Goal: Navigation & Orientation: Find specific page/section

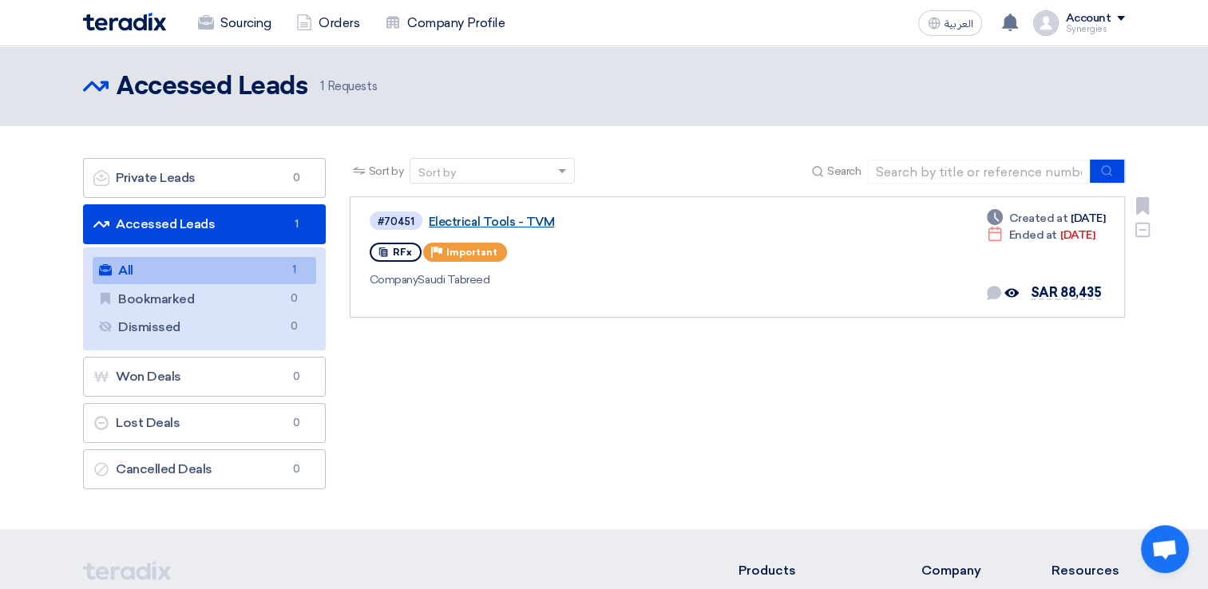
click at [500, 223] on link "Electrical Tools - TVM" at bounding box center [628, 222] width 399 height 14
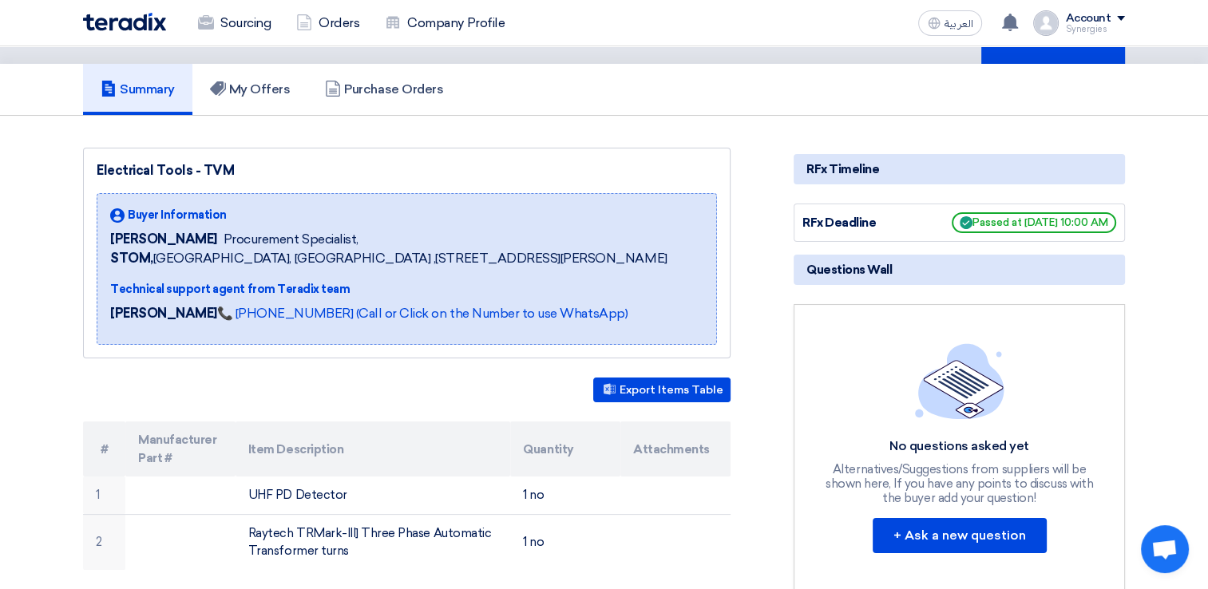
scroll to position [240, 0]
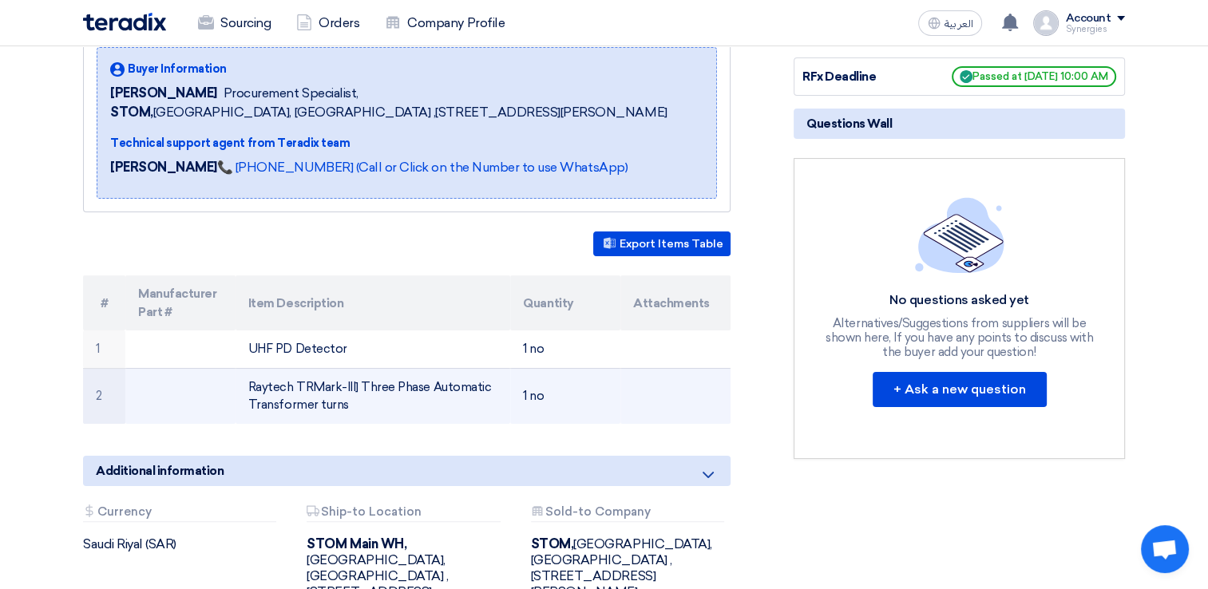
click at [258, 404] on td "Raytech TRMark-III] Three Phase Automatic Transformer turns" at bounding box center [373, 396] width 275 height 56
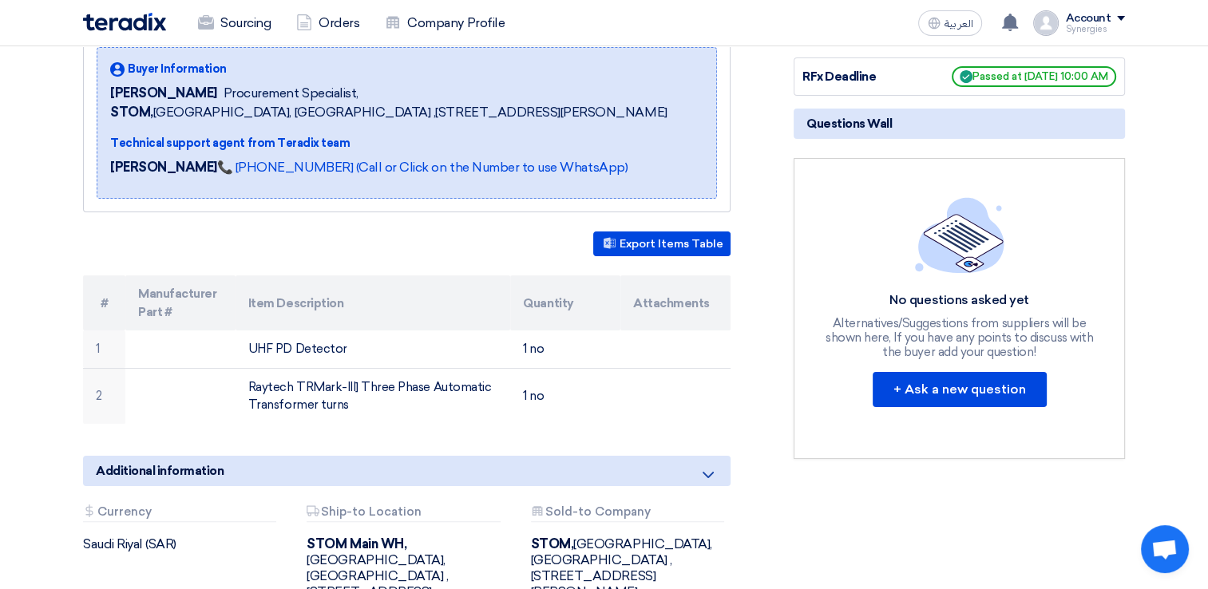
drag, startPoint x: 258, startPoint y: 404, endPoint x: 311, endPoint y: 442, distance: 65.8
click at [311, 442] on div "Electrical Tools - TVM Buyer Information [PERSON_NAME] Procurement Specialist, …" at bounding box center [426, 328] width 711 height 653
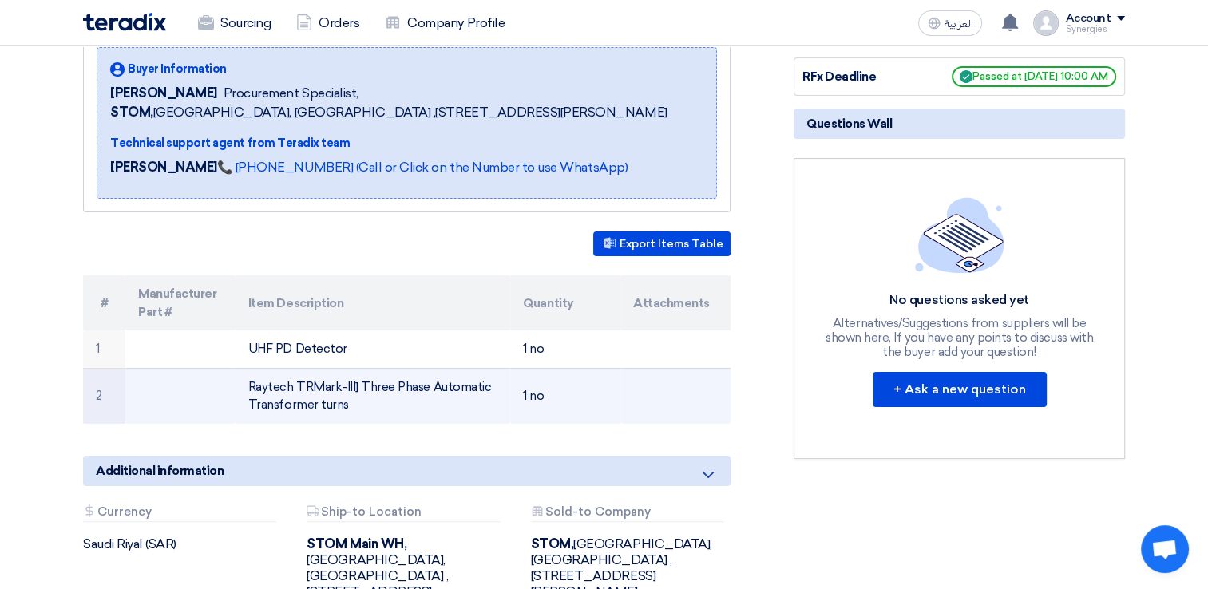
click at [259, 404] on td "Raytech TRMark-III] Three Phase Automatic Transformer turns" at bounding box center [373, 396] width 275 height 56
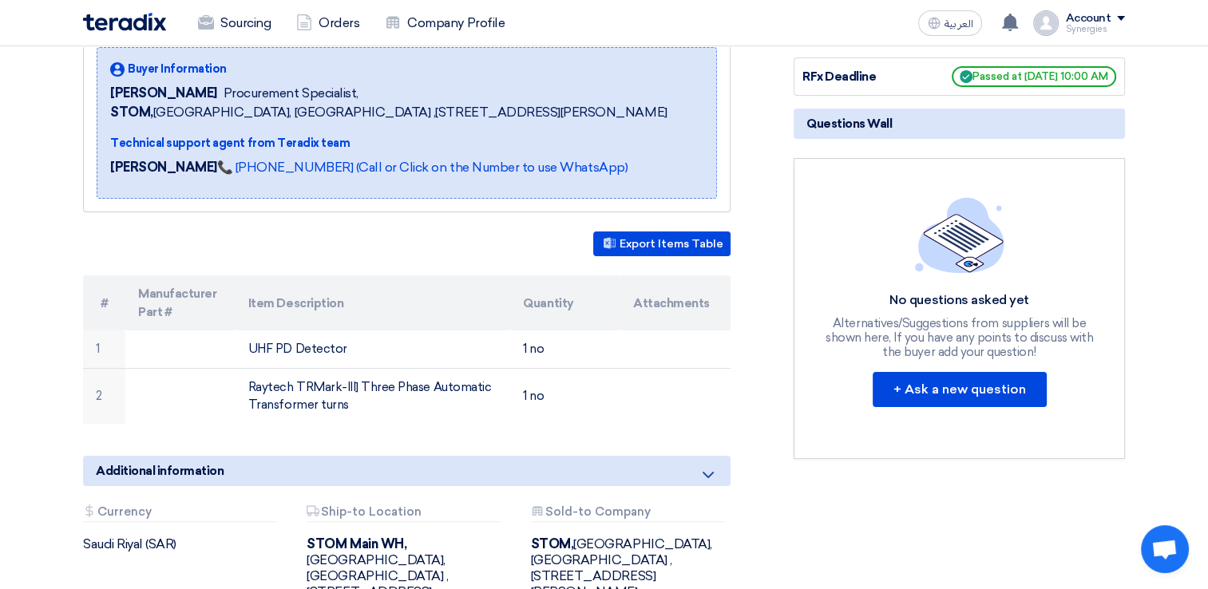
click at [0, 386] on html "Sourcing Orders Company Profile العربية ع Your offer for "Electrical Tools - TV…" at bounding box center [604, 426] width 1208 height 1332
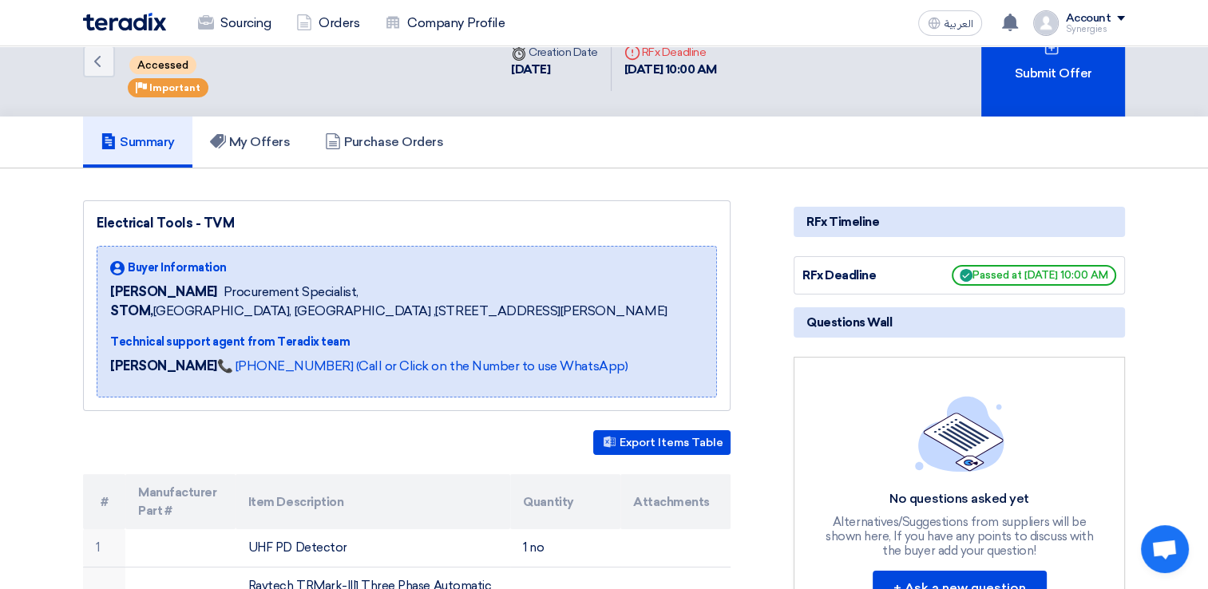
scroll to position [0, 0]
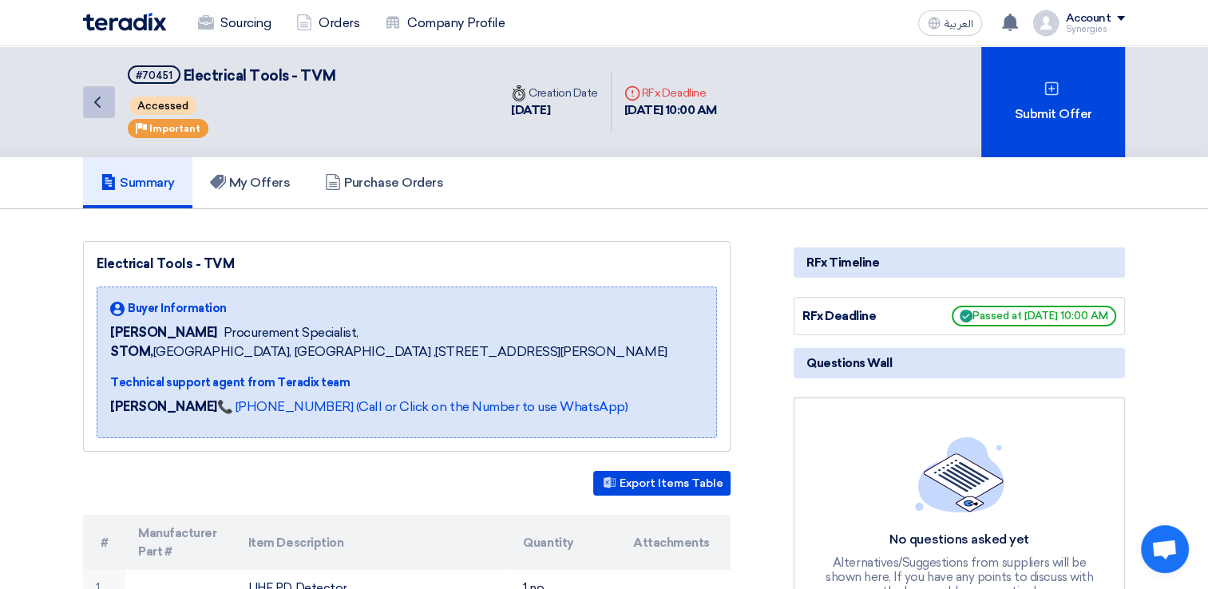
click at [94, 104] on icon "Back" at bounding box center [97, 102] width 19 height 19
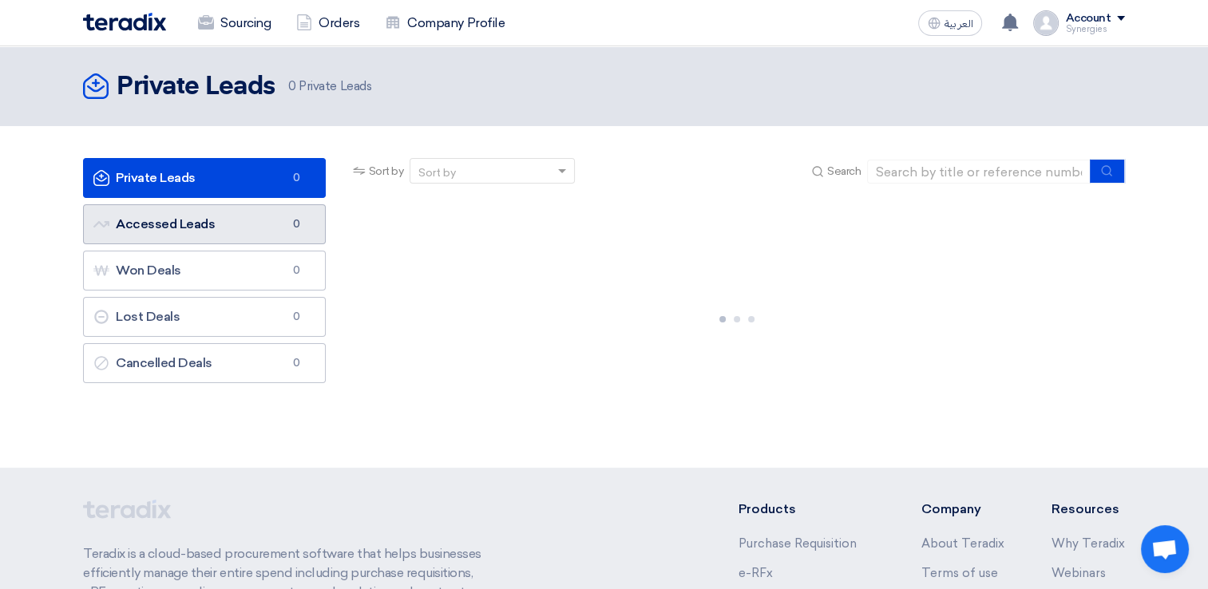
click at [190, 236] on link "Accessed Leads Accessed Leads 0" at bounding box center [204, 224] width 243 height 40
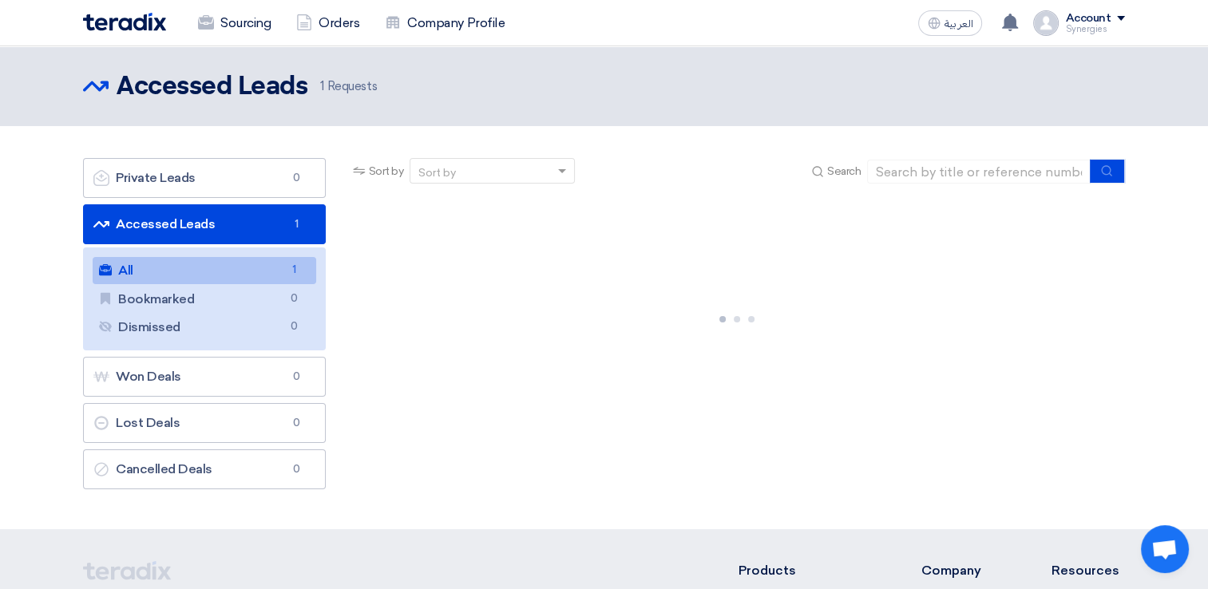
click at [196, 276] on link "All All 1" at bounding box center [205, 270] width 224 height 27
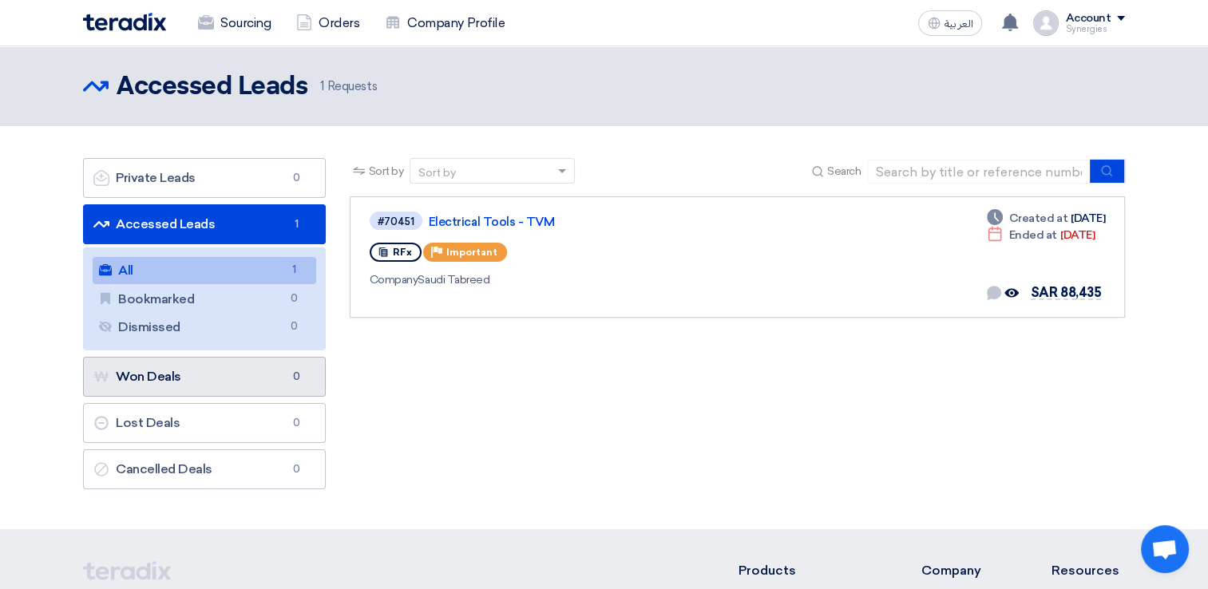
click at [172, 374] on link "Won Deals Won Deals 0" at bounding box center [204, 377] width 243 height 40
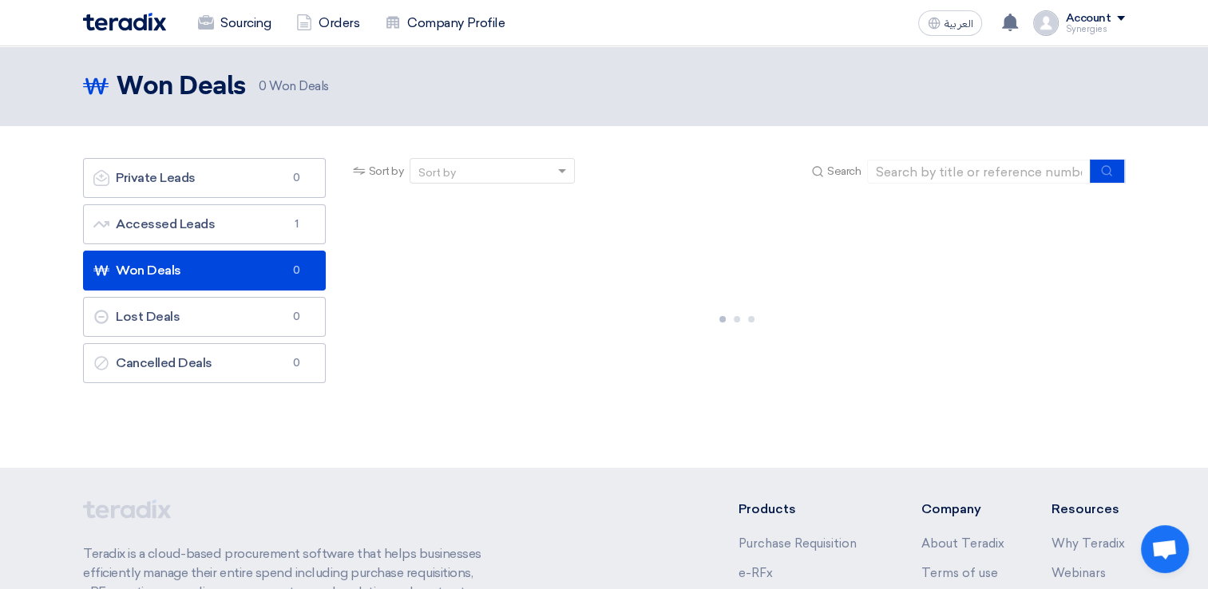
click at [176, 244] on ul "Private Leads Private Leads 0 Accessed Leads Accessed Leads 1 Won Deals Won Dea…" at bounding box center [204, 270] width 243 height 225
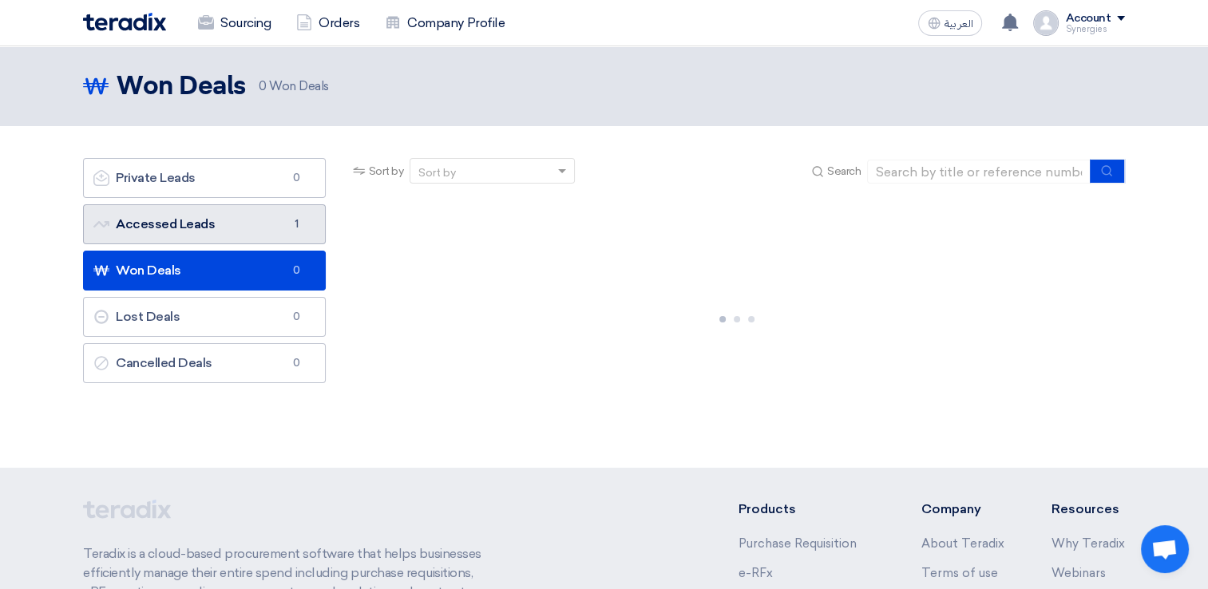
click at [180, 237] on link "Accessed Leads Accessed Leads 1" at bounding box center [204, 224] width 243 height 40
